Goal: Task Accomplishment & Management: Complete application form

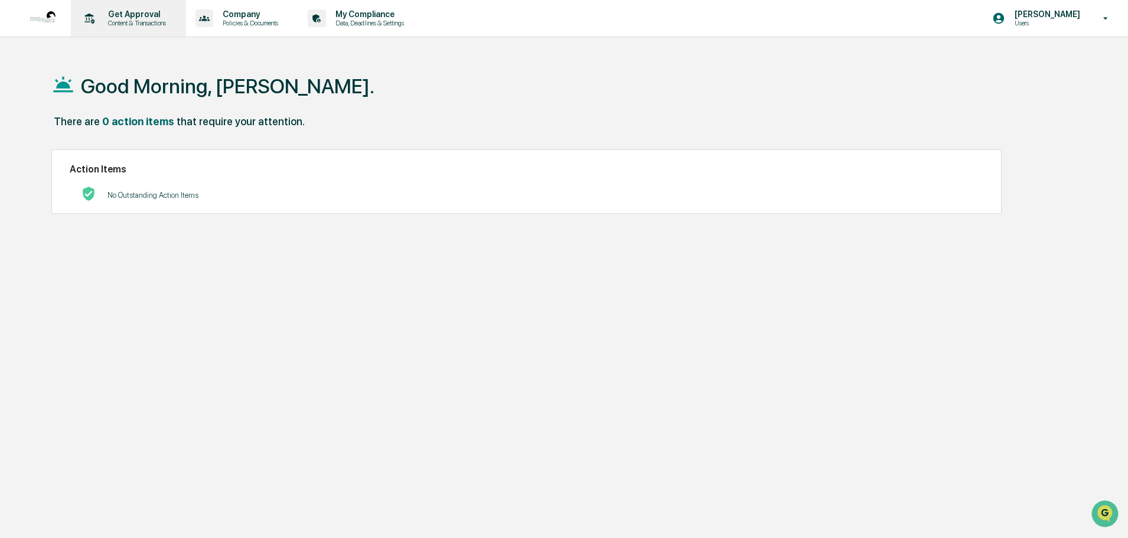
click at [125, 12] on p "Get Approval" at bounding box center [135, 13] width 73 height 9
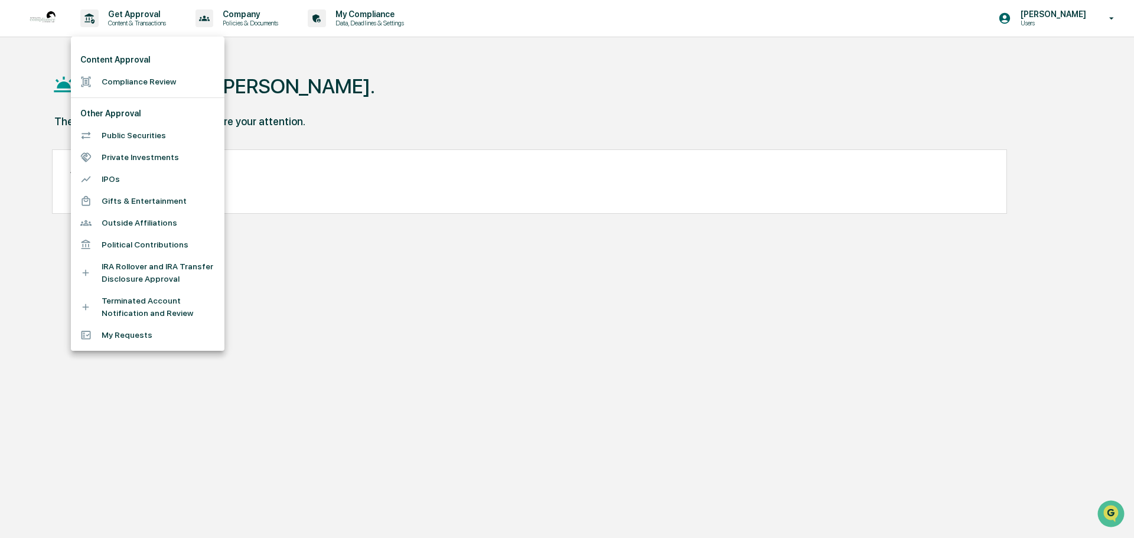
click at [122, 56] on li "Content Approval" at bounding box center [147, 60] width 153 height 22
click at [123, 84] on li "Compliance Review" at bounding box center [147, 82] width 153 height 22
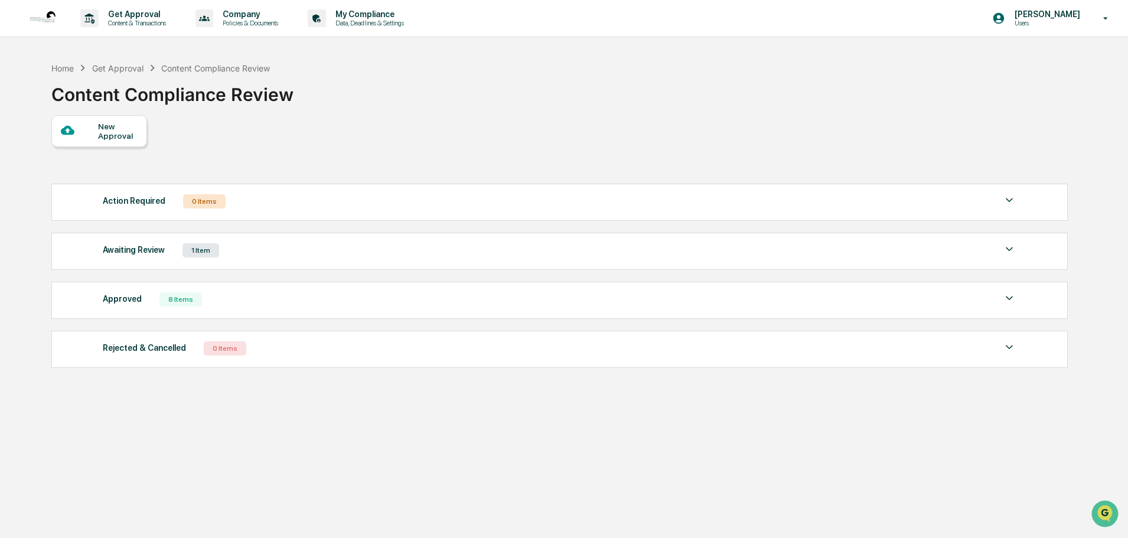
click at [1008, 250] on img at bounding box center [1009, 249] width 14 height 14
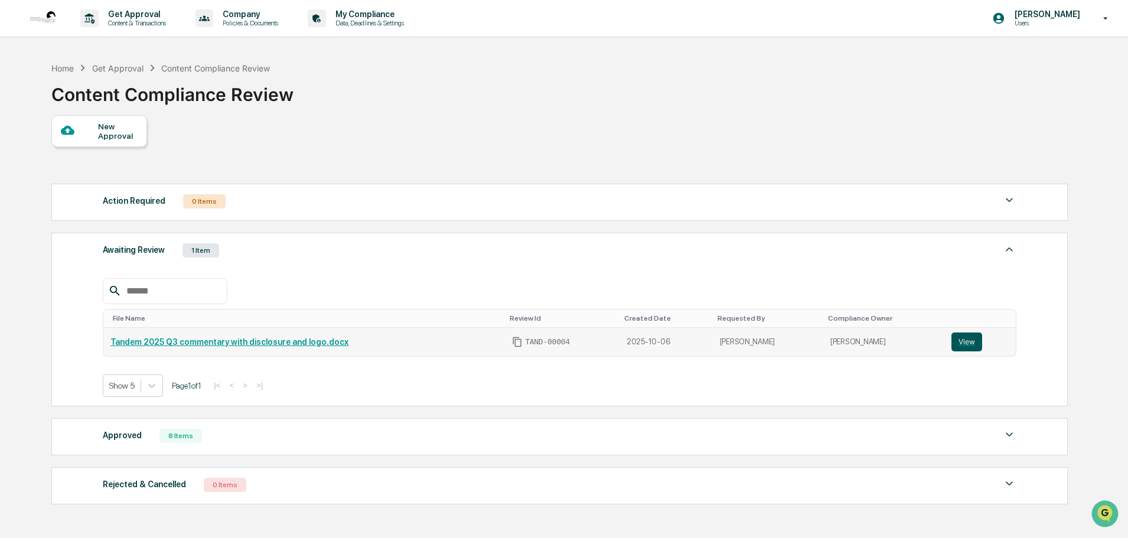
click at [961, 342] on button "View" at bounding box center [966, 341] width 31 height 19
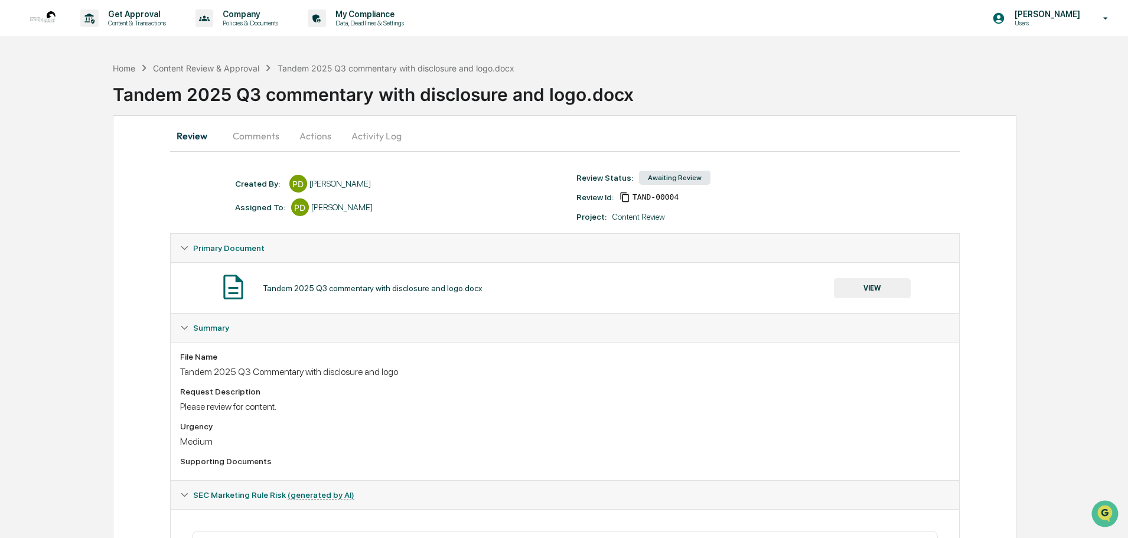
click at [209, 330] on span "Summary" at bounding box center [211, 327] width 36 height 9
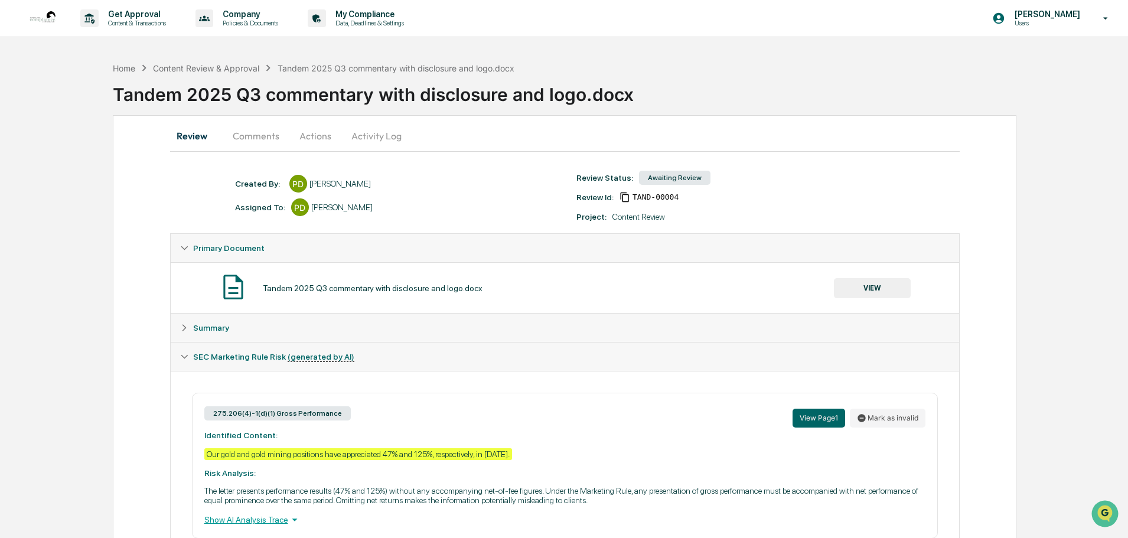
click at [209, 330] on span "Summary" at bounding box center [211, 327] width 36 height 9
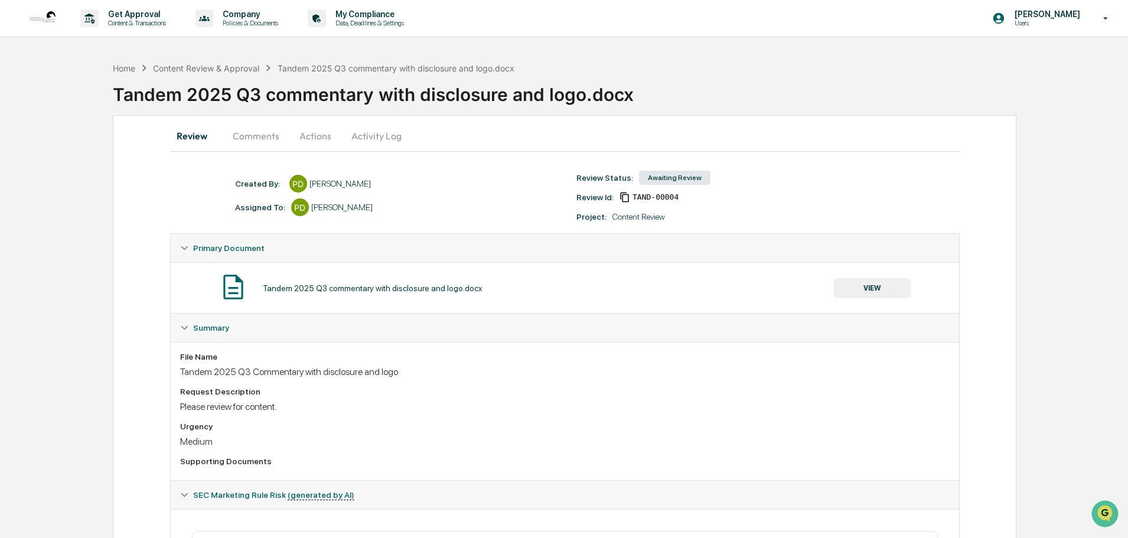
click at [294, 205] on div at bounding box center [300, 207] width 18 height 18
click at [372, 133] on button "Activity Log" at bounding box center [376, 136] width 69 height 28
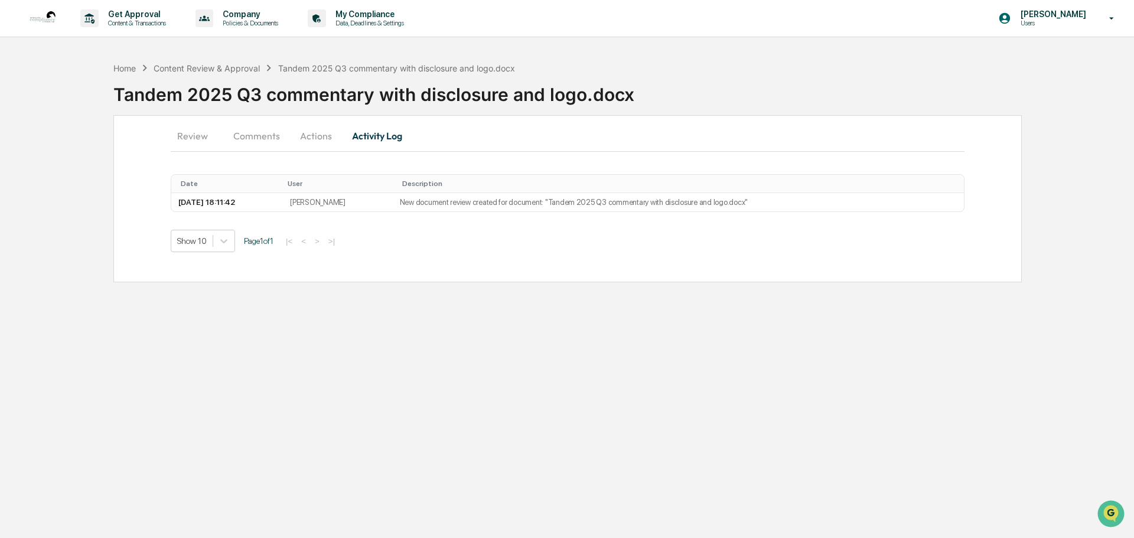
click at [313, 130] on button "Actions" at bounding box center [315, 136] width 53 height 28
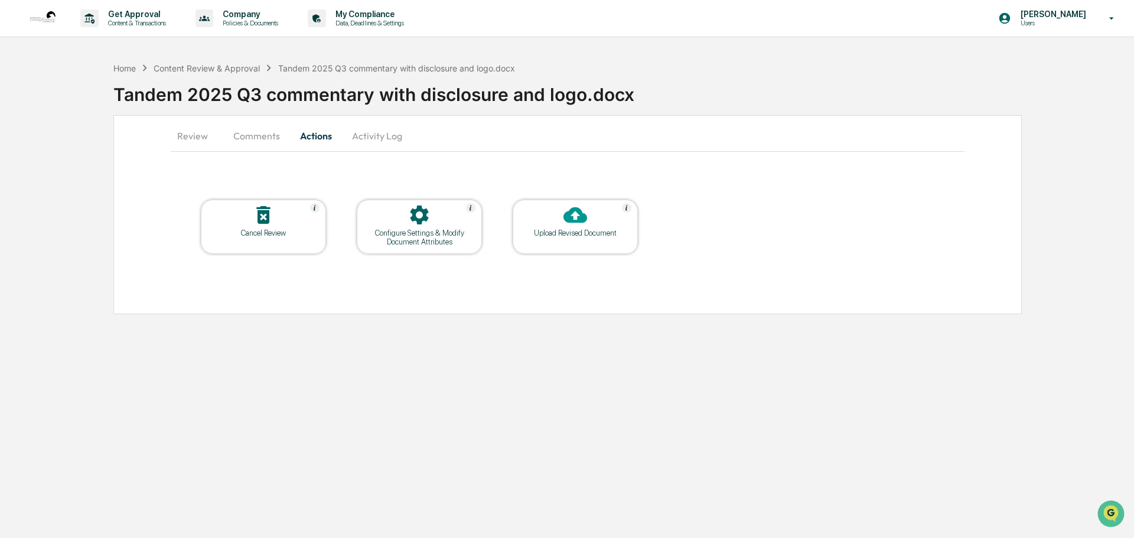
click at [264, 211] on icon at bounding box center [263, 215] width 14 height 18
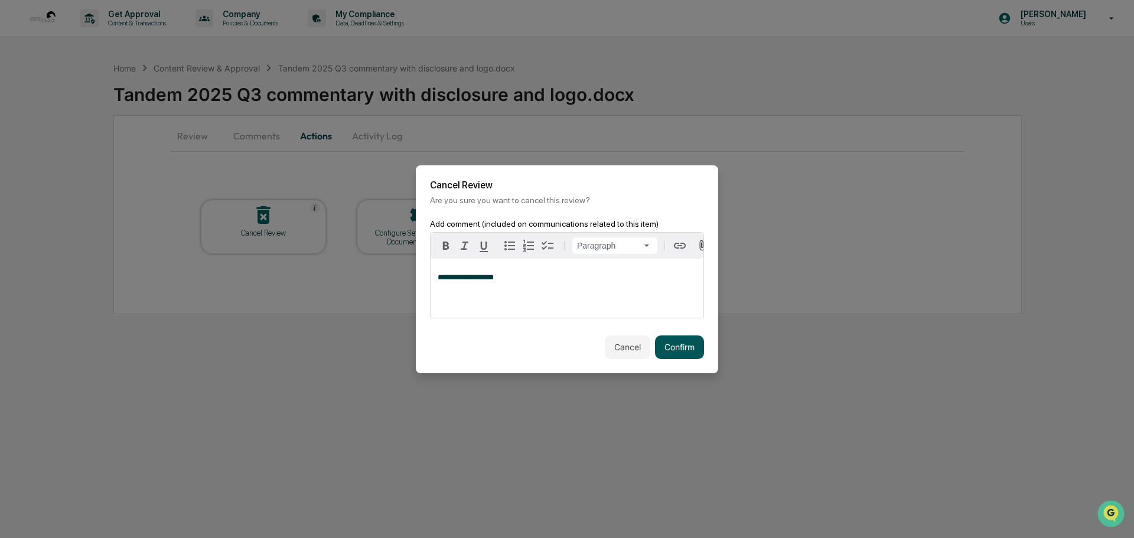
click at [674, 347] on button "Confirm" at bounding box center [679, 347] width 49 height 24
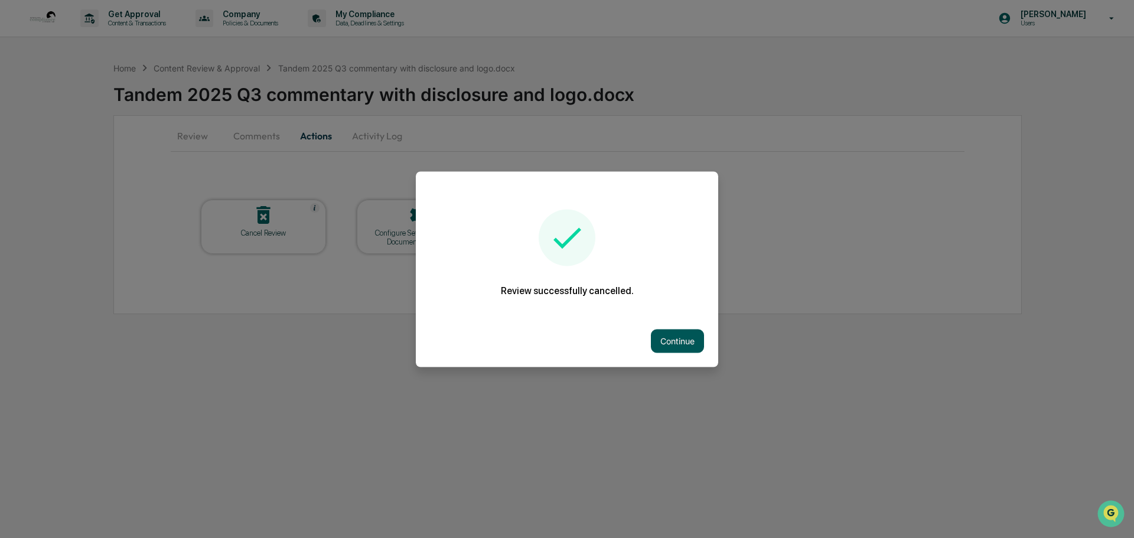
click at [678, 335] on button "Continue" at bounding box center [677, 341] width 53 height 24
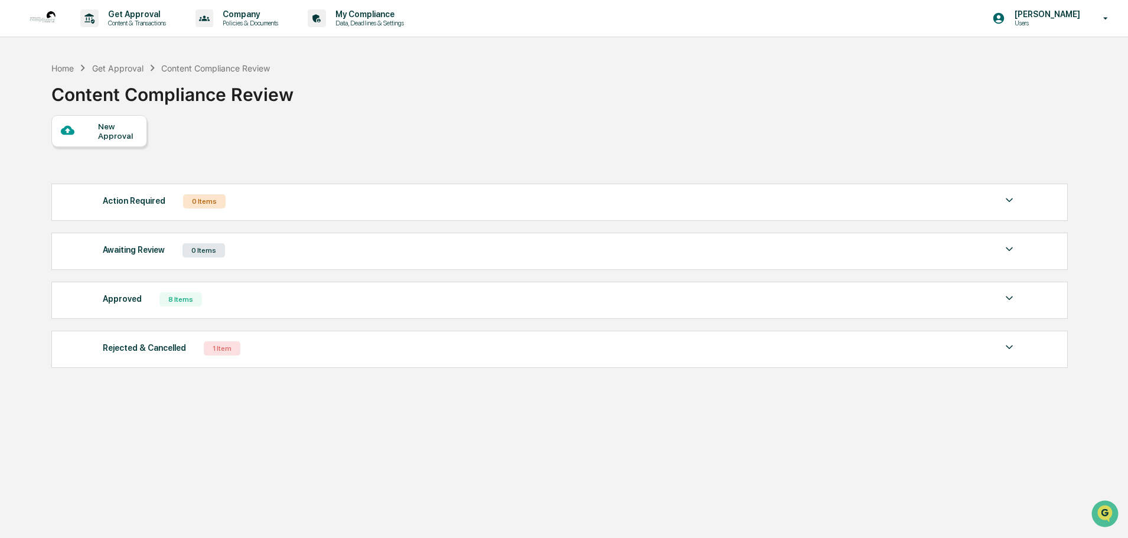
click at [101, 129] on div "New Approval" at bounding box center [118, 131] width 40 height 19
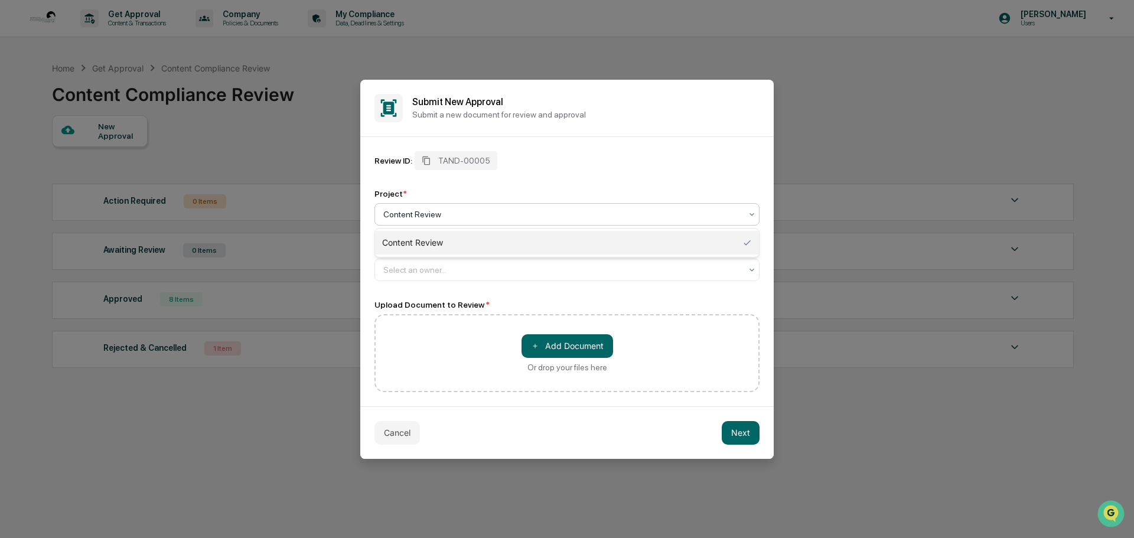
click at [406, 210] on div at bounding box center [562, 214] width 358 height 12
click at [403, 239] on div "Content Review" at bounding box center [567, 243] width 384 height 24
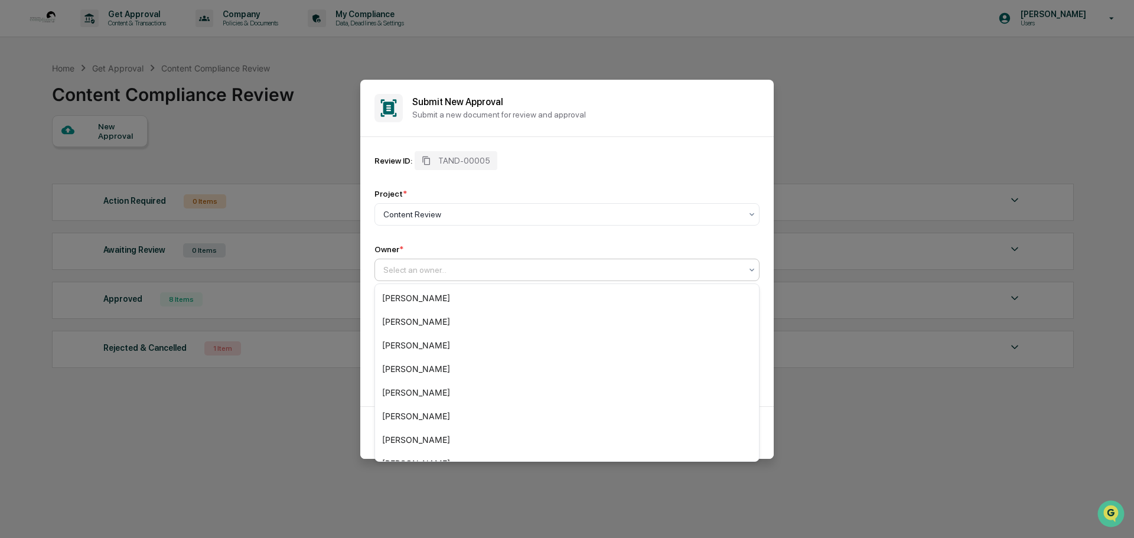
click at [403, 267] on div at bounding box center [562, 270] width 358 height 12
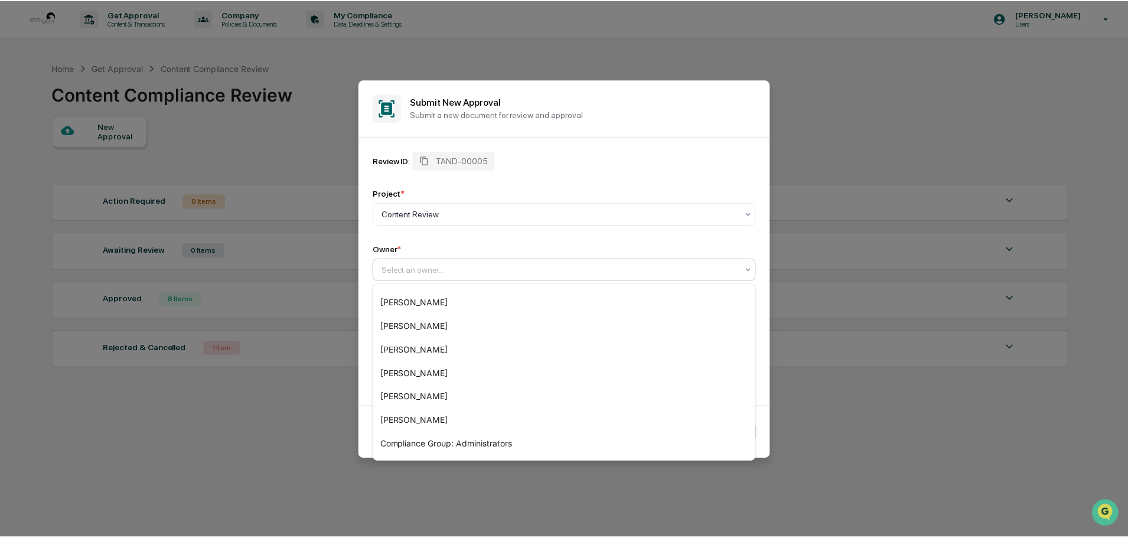
scroll to position [118, 0]
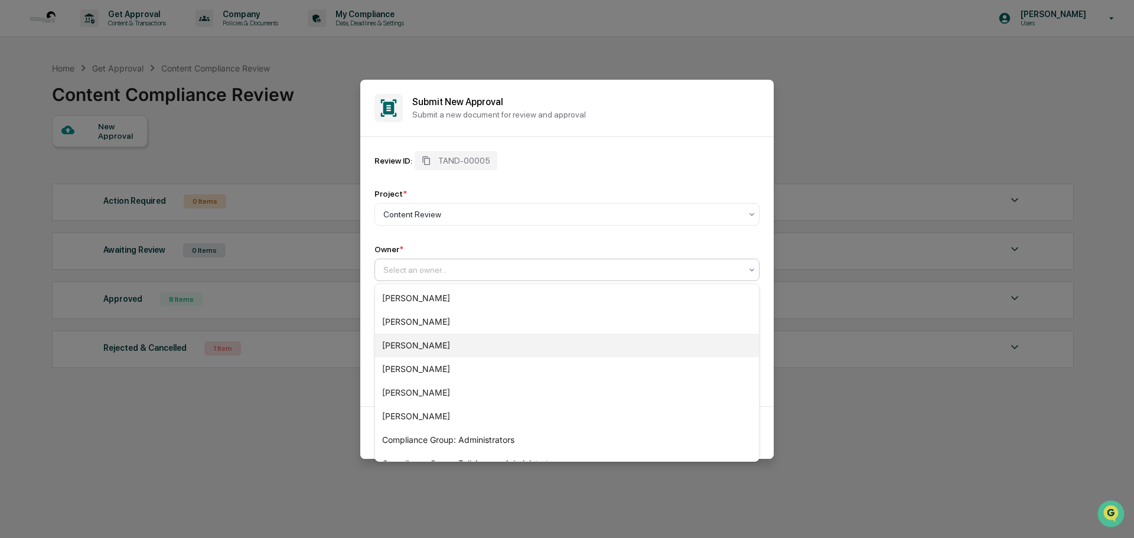
click at [411, 344] on div "[PERSON_NAME]" at bounding box center [567, 346] width 384 height 24
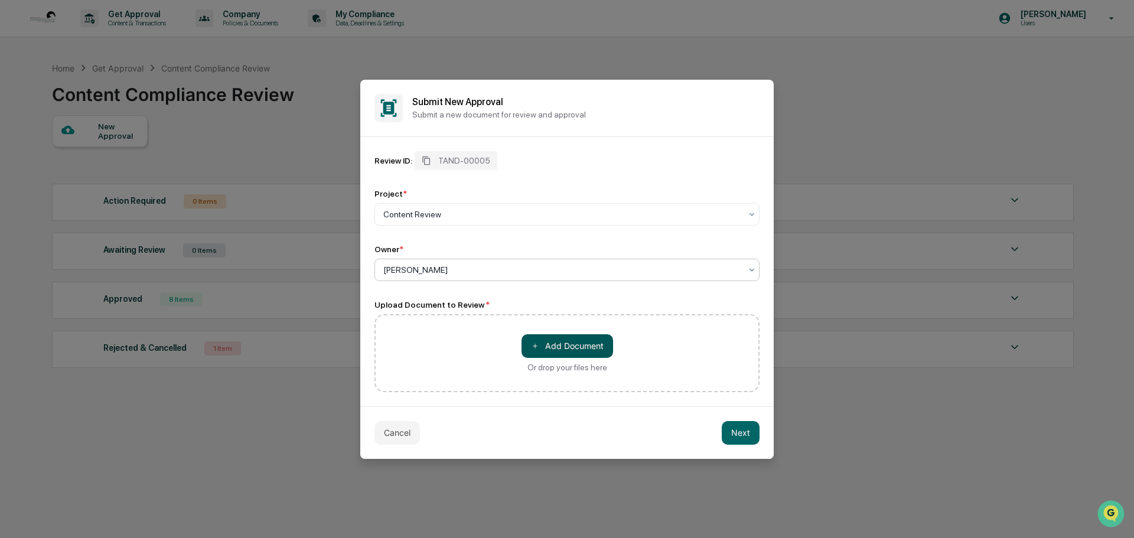
click at [550, 342] on button "＋ Add Document" at bounding box center [567, 346] width 92 height 24
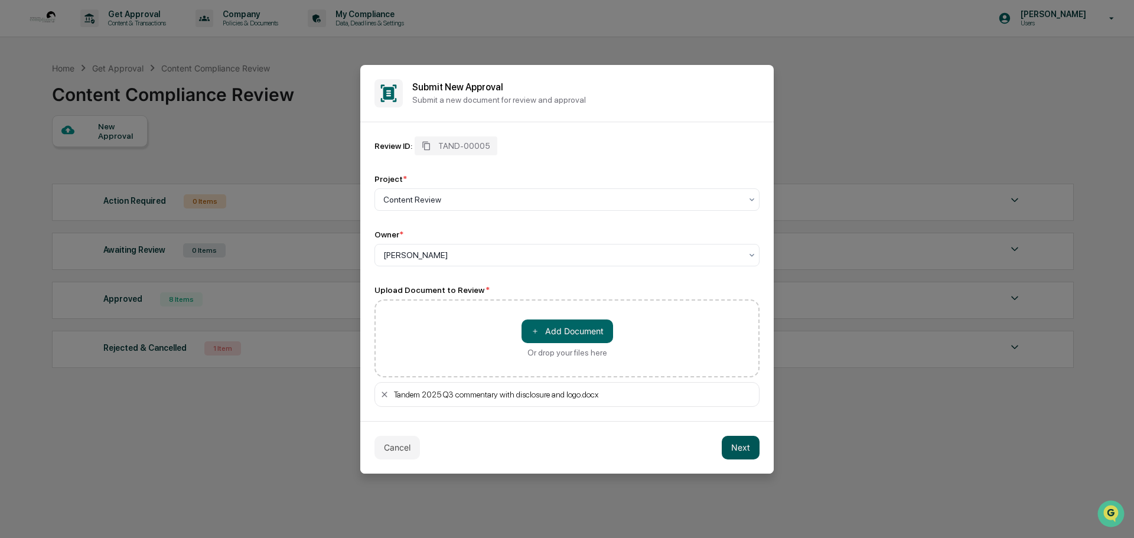
click at [742, 445] on button "Next" at bounding box center [740, 448] width 38 height 24
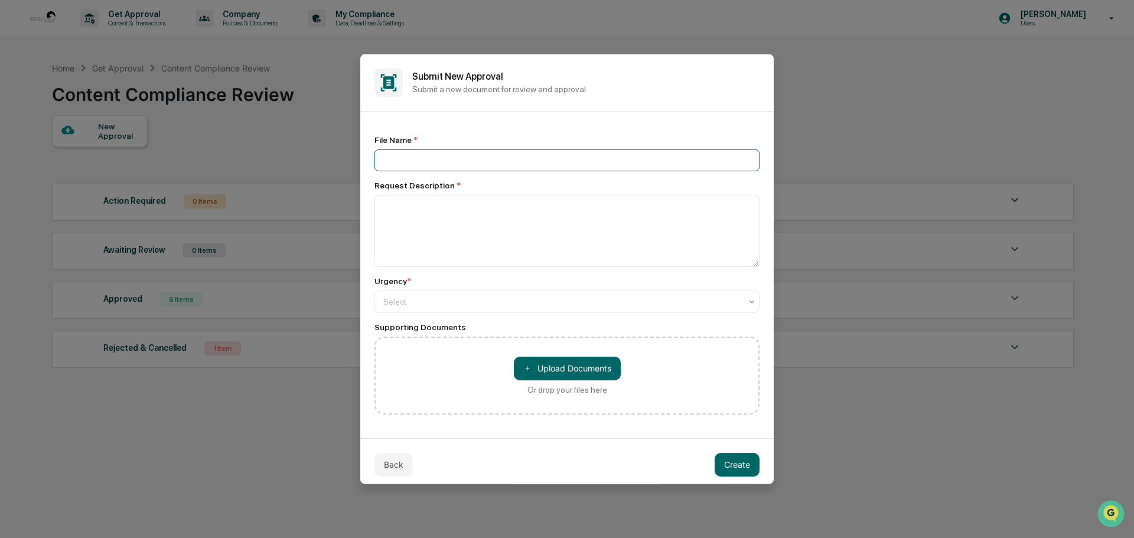
click at [392, 158] on input at bounding box center [566, 160] width 385 height 22
click at [377, 162] on input "**********" at bounding box center [566, 160] width 385 height 22
type input "**********"
click at [416, 213] on textarea at bounding box center [566, 230] width 385 height 72
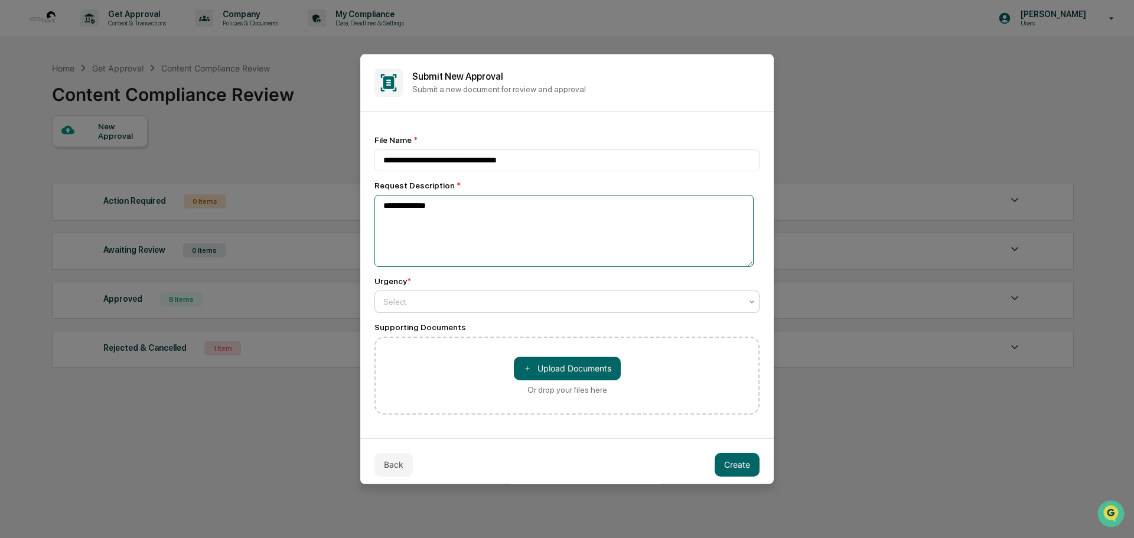
type textarea "**********"
click at [547, 303] on div at bounding box center [562, 301] width 358 height 12
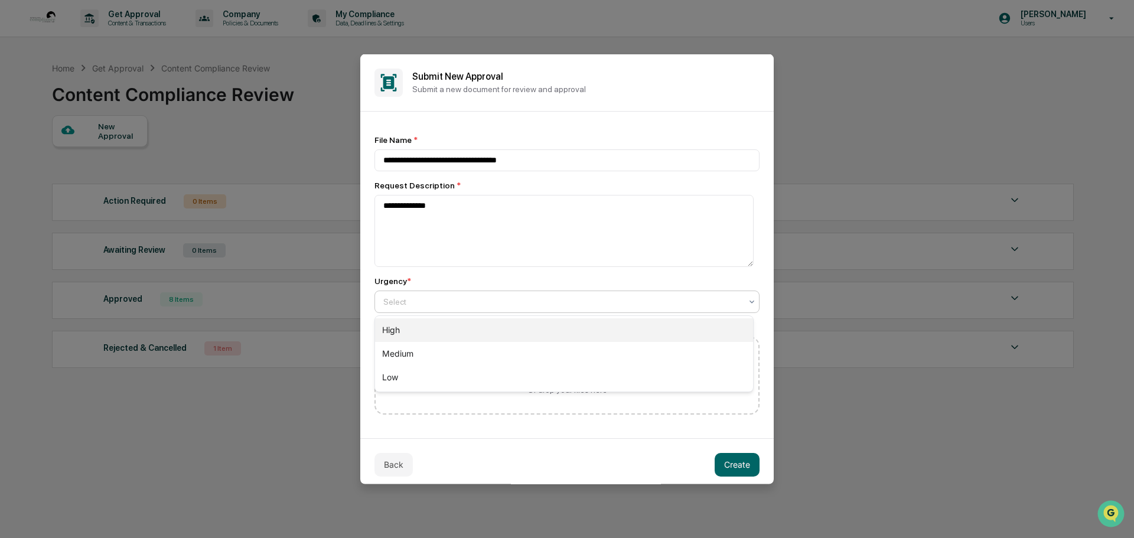
click at [401, 329] on div "High" at bounding box center [564, 330] width 378 height 24
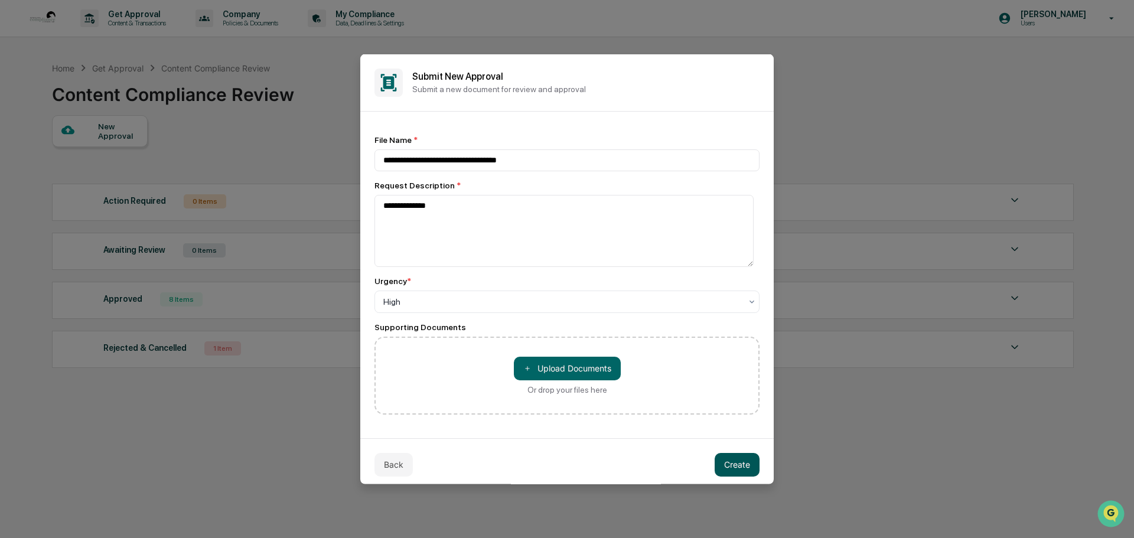
click at [729, 463] on button "Create" at bounding box center [736, 464] width 45 height 24
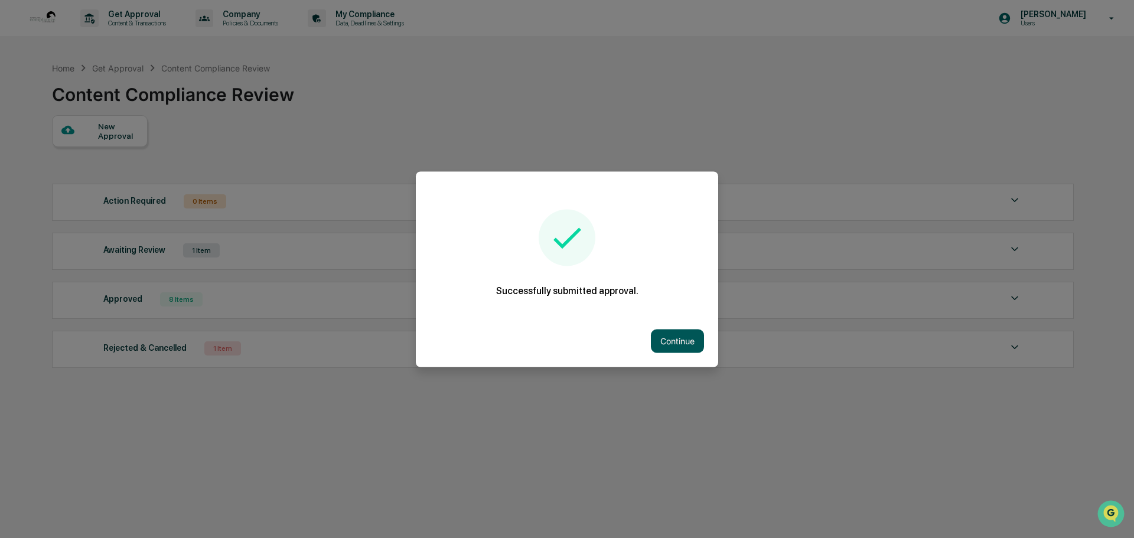
click at [670, 331] on button "Continue" at bounding box center [677, 341] width 53 height 24
